Goal: Check status

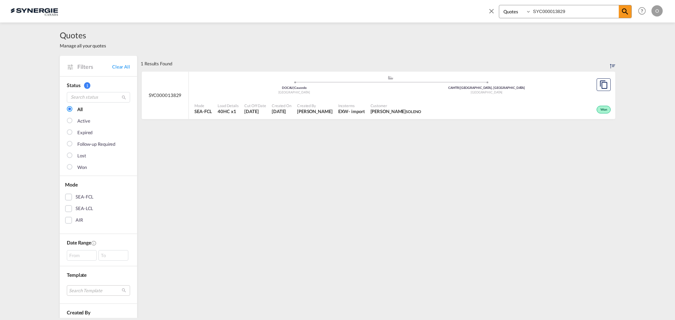
select select "Quotes"
drag, startPoint x: 581, startPoint y: 11, endPoint x: 459, endPoint y: 10, distance: 122.3
click at [463, 12] on div "Bookings Quotes Enquiries SYC000013829 Help Resources Product Release O My Prof…" at bounding box center [338, 11] width 654 height 22
paste input "434"
type input "SYC000014349"
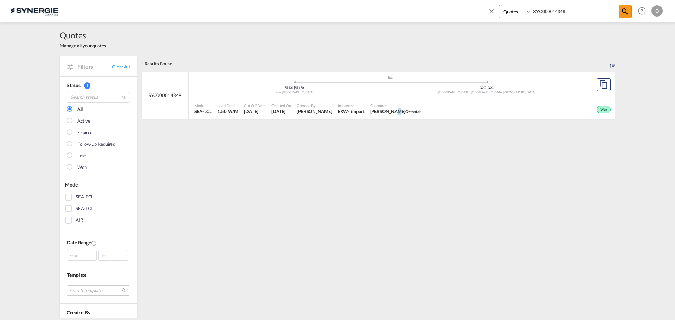
click at [381, 110] on span "[PERSON_NAME] Orthofab" at bounding box center [395, 111] width 51 height 6
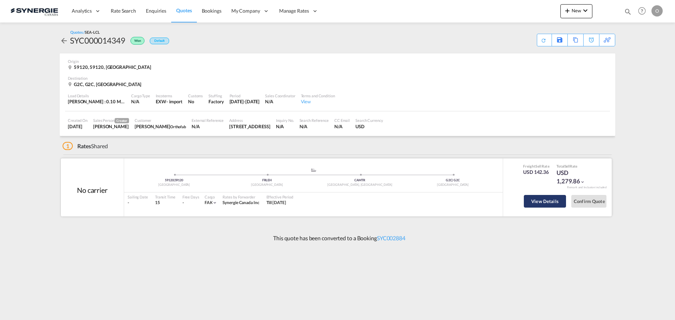
click at [549, 201] on button "View Details" at bounding box center [545, 201] width 42 height 13
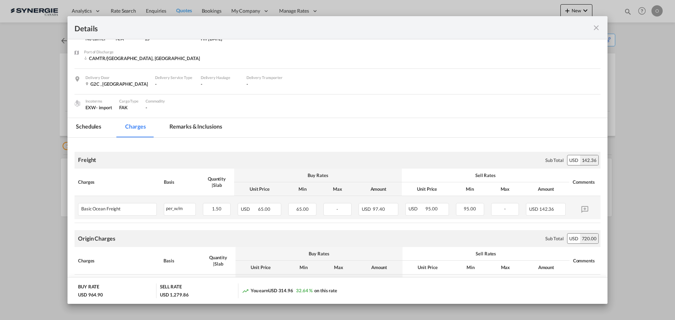
scroll to position [105, 0]
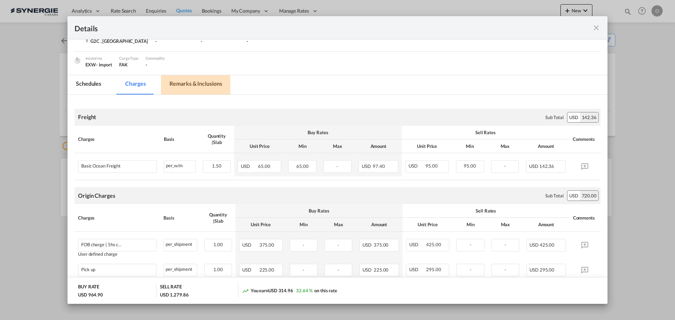
click at [179, 84] on md-tab-item "Remarks & Inclusions" at bounding box center [195, 84] width 69 height 19
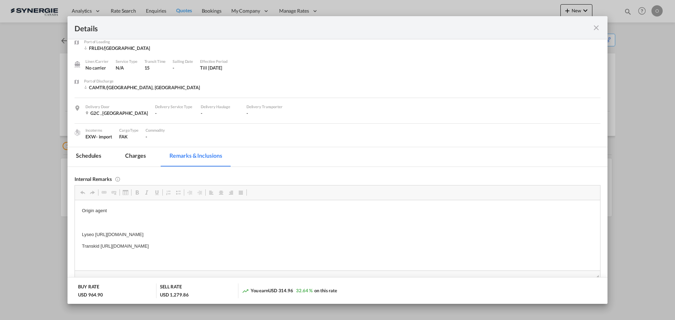
scroll to position [70, 0]
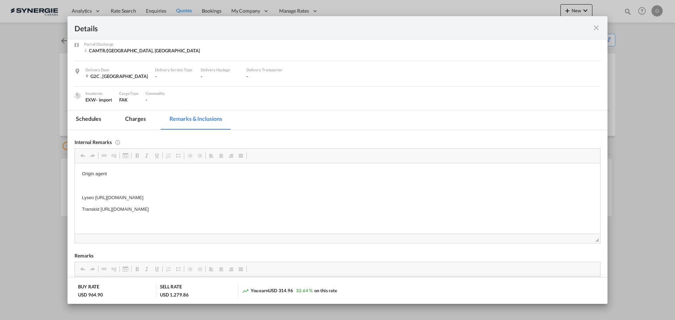
drag, startPoint x: 96, startPoint y: 196, endPoint x: 205, endPoint y: 196, distance: 108.9
drag, startPoint x: 95, startPoint y: 197, endPoint x: 289, endPoint y: 198, distance: 194.3
click at [289, 198] on p "Lyseo [URL][DOMAIN_NAME]" at bounding box center [337, 197] width 511 height 7
click at [279, 205] on span "Copy" at bounding box center [278, 203] width 22 height 10
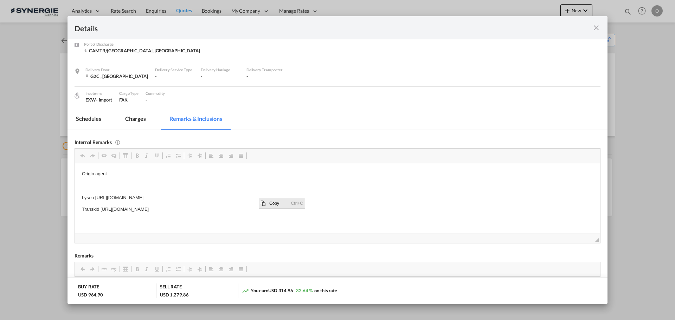
copy p "[URL][DOMAIN_NAME]"
